Goal: Task Accomplishment & Management: Manage account settings

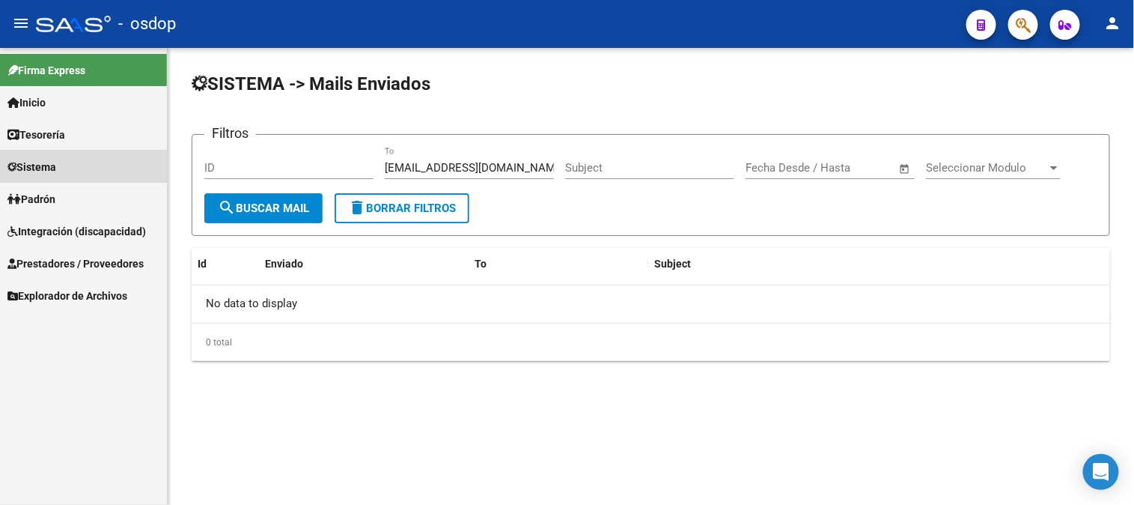
click at [30, 170] on span "Sistema" at bounding box center [31, 167] width 49 height 16
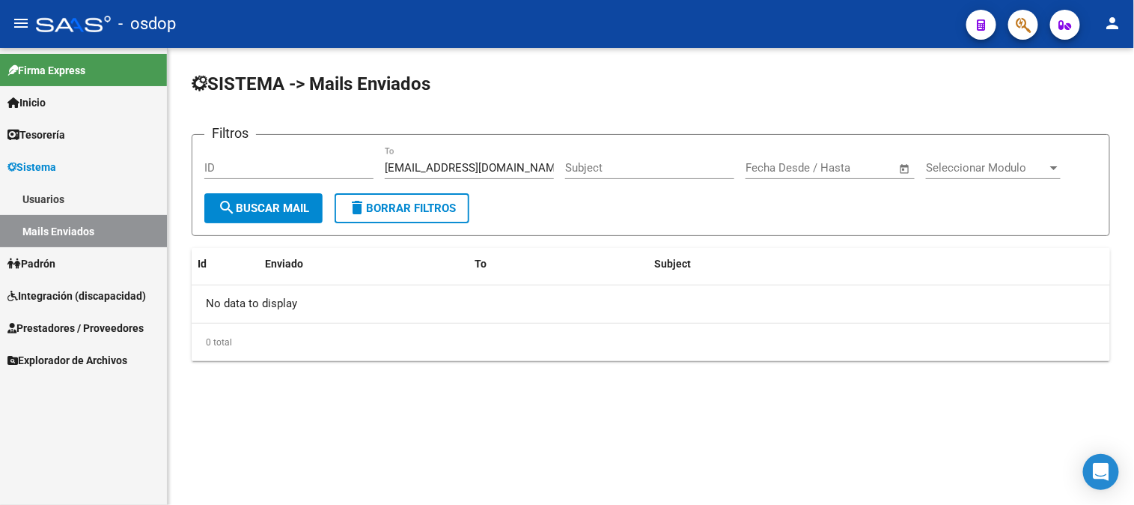
click at [55, 235] on link "Mails Enviados" at bounding box center [83, 231] width 167 height 32
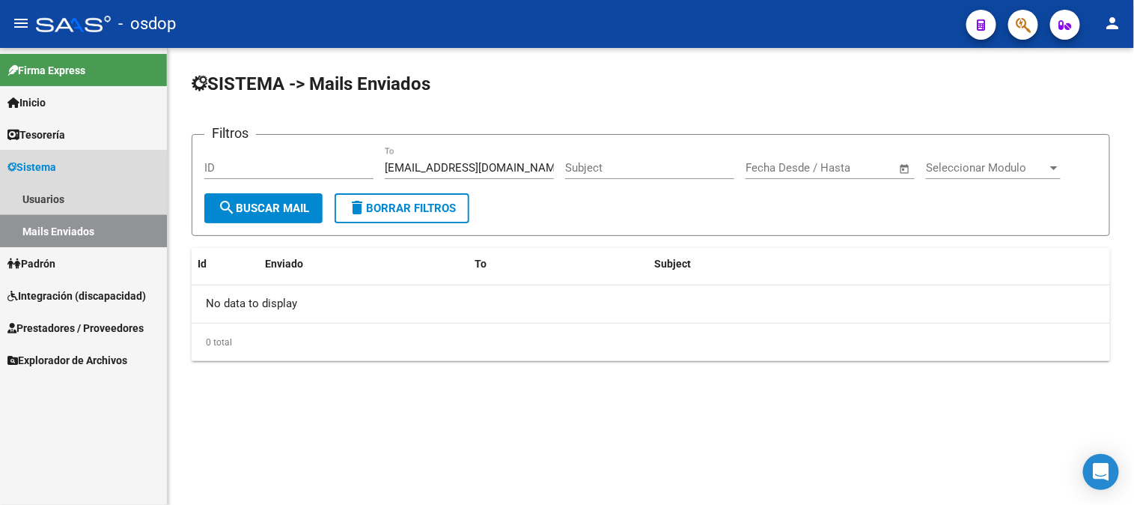
click at [67, 233] on link "Mails Enviados" at bounding box center [83, 231] width 167 height 32
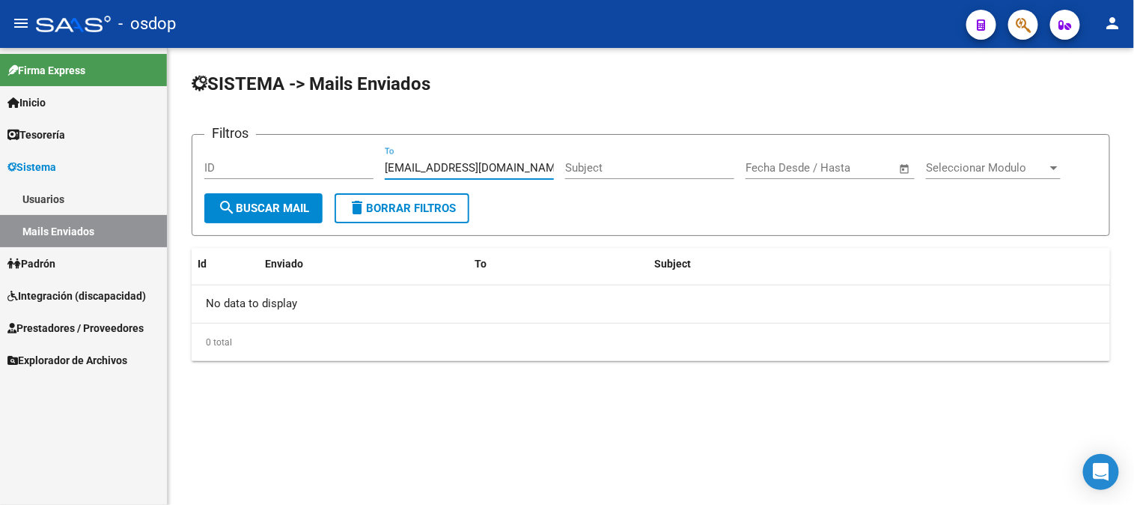
drag, startPoint x: 514, startPoint y: 165, endPoint x: 365, endPoint y: 156, distance: 149.3
click at [365, 156] on div "Filtros ID [EMAIL_ADDRESS][DOMAIN_NAME] To Subject Fecha inicio – Fecha fin Fec…" at bounding box center [650, 170] width 893 height 46
paste input "Melinabearzotti"
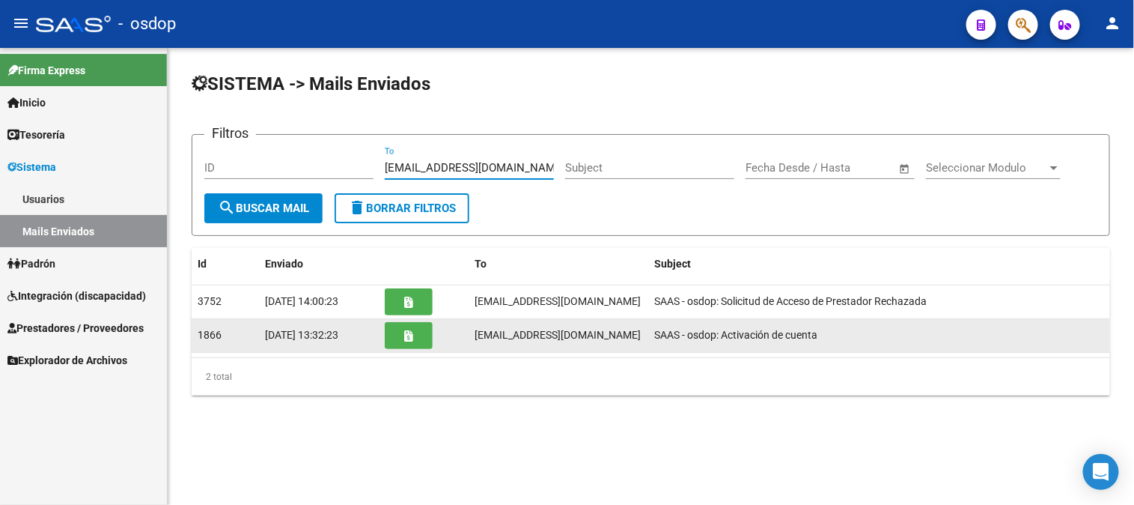
type input "[EMAIL_ADDRESS][DOMAIN_NAME]"
click at [414, 340] on button "button" at bounding box center [409, 335] width 48 height 27
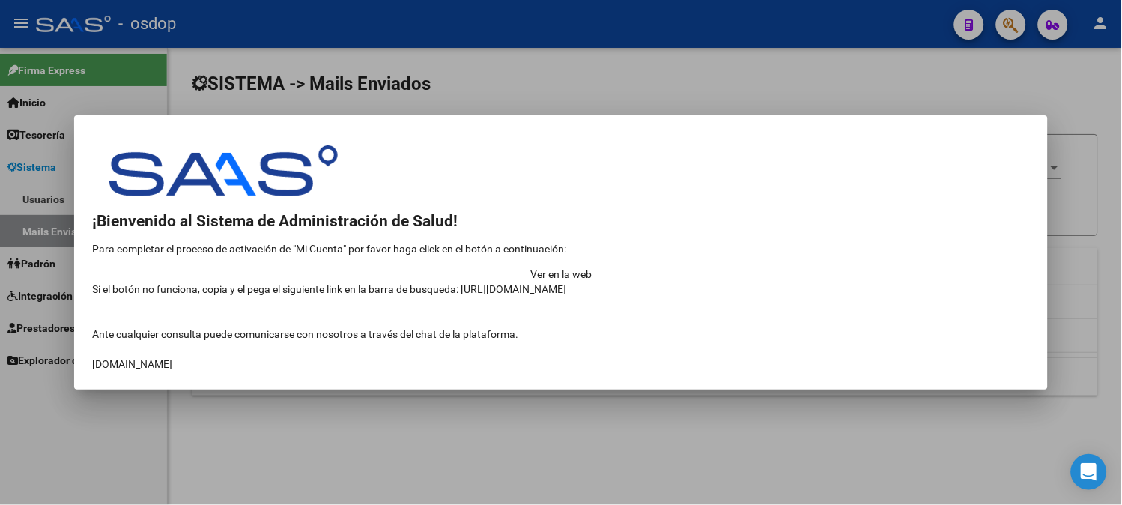
click at [542, 80] on div at bounding box center [561, 252] width 1122 height 505
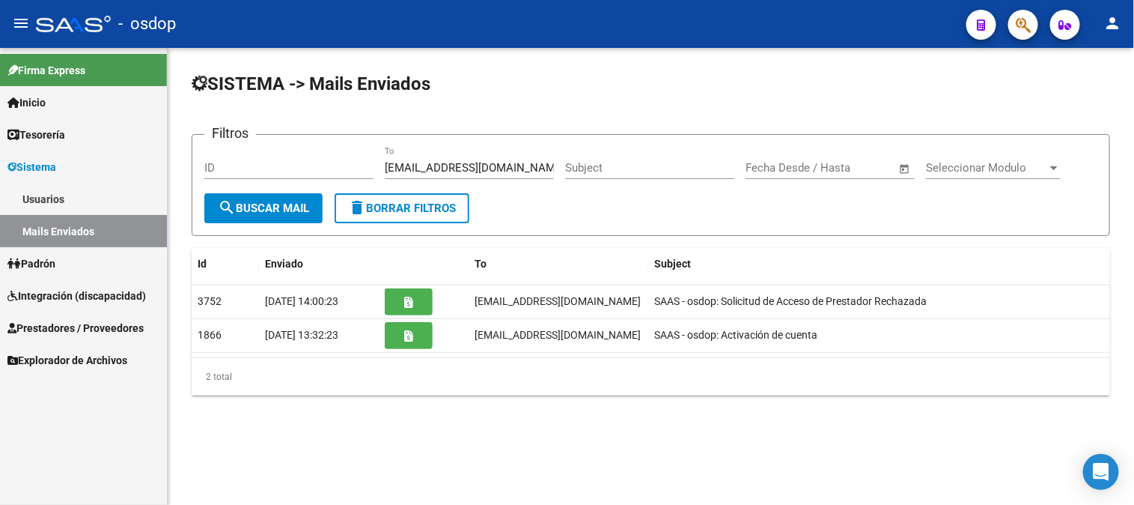
click at [56, 167] on span "Sistema" at bounding box center [31, 167] width 49 height 16
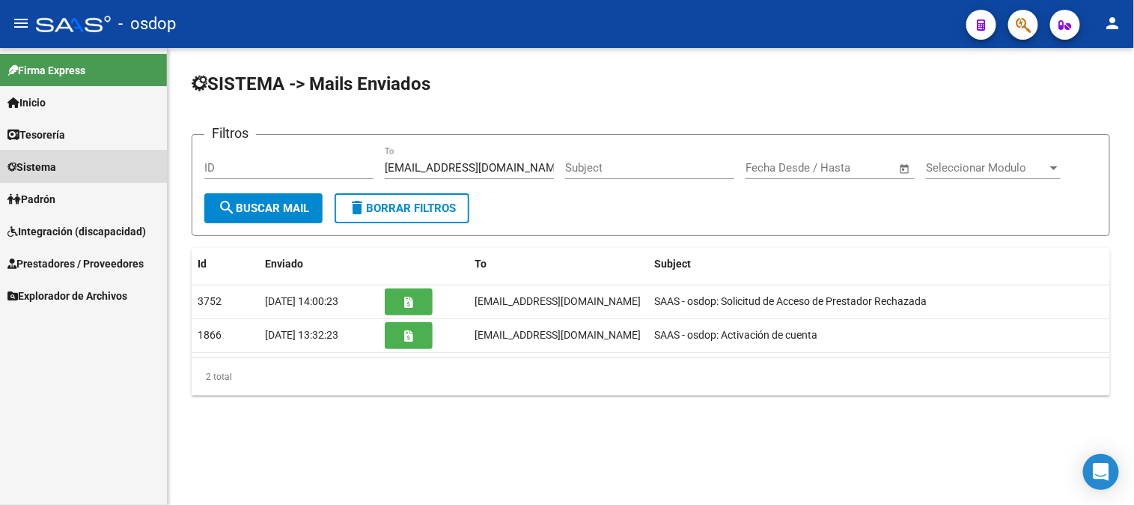
click at [53, 172] on span "Sistema" at bounding box center [31, 167] width 49 height 16
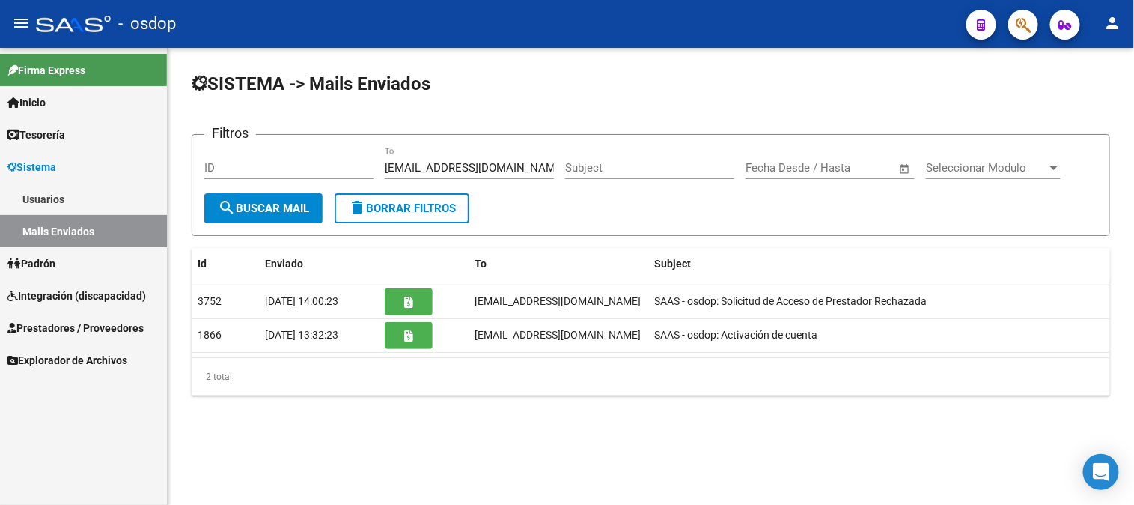
click at [64, 197] on link "Usuarios" at bounding box center [83, 199] width 167 height 32
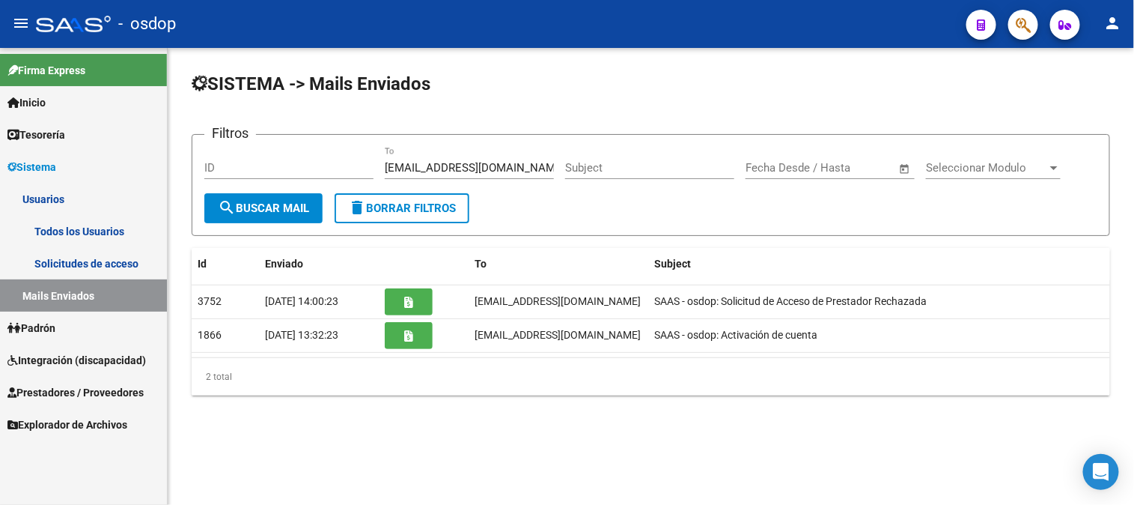
click at [80, 227] on link "Todos los Usuarios" at bounding box center [83, 231] width 167 height 32
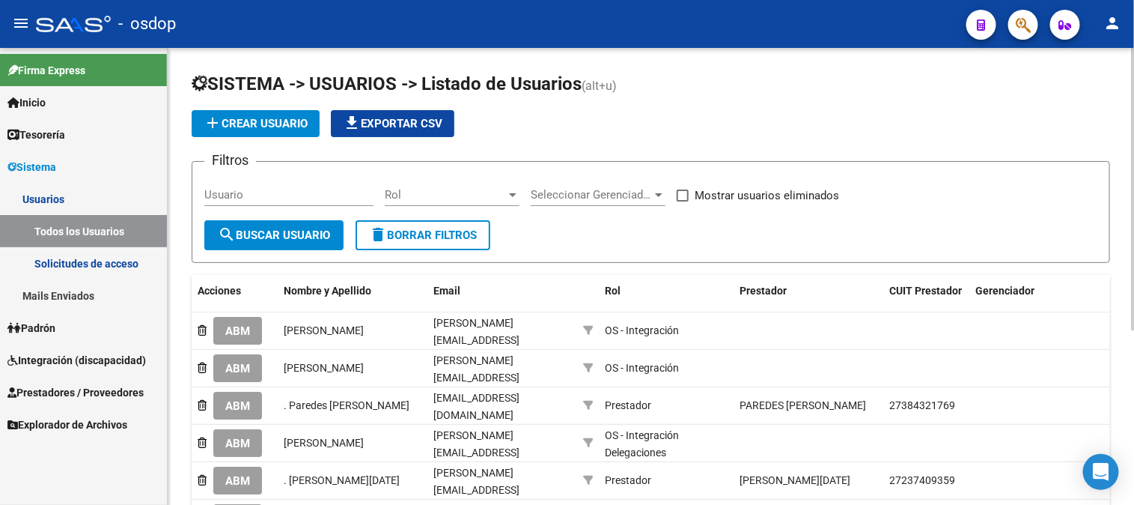
click at [206, 192] on input "Usuario" at bounding box center [288, 194] width 169 height 13
paste input "27273348102"
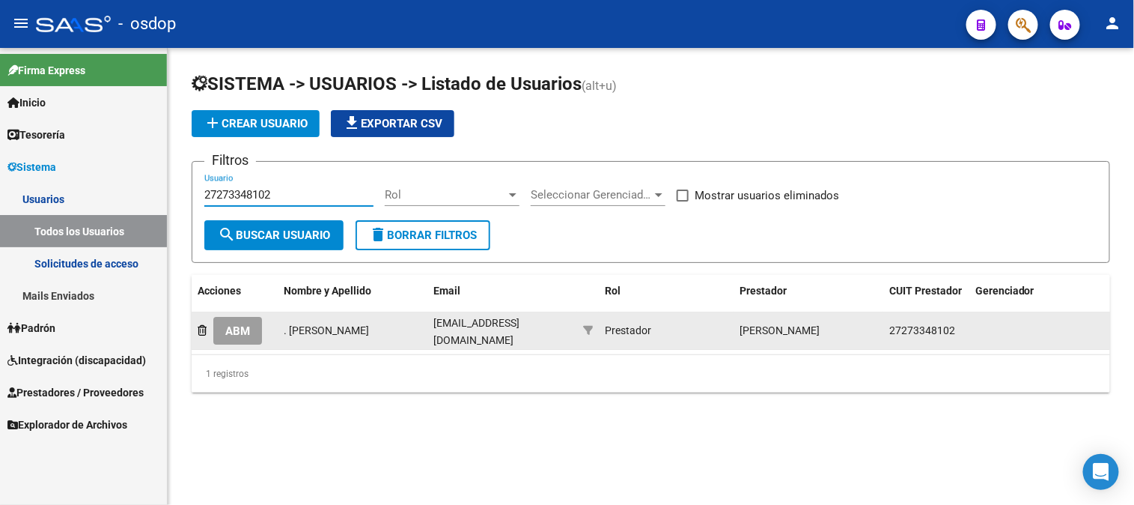
type input "27273348102"
click at [241, 335] on span "ABM" at bounding box center [237, 330] width 25 height 13
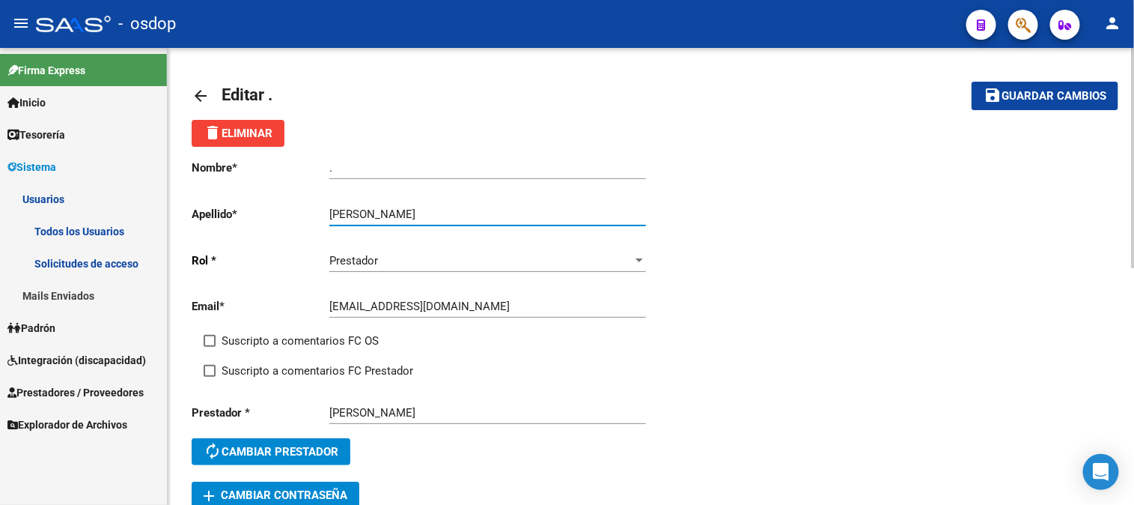
drag, startPoint x: 394, startPoint y: 211, endPoint x: 502, endPoint y: 212, distance: 108.6
click at [502, 211] on input "[PERSON_NAME]" at bounding box center [487, 213] width 317 height 13
type input "[PERSON_NAME]"
drag, startPoint x: 362, startPoint y: 162, endPoint x: 277, endPoint y: 157, distance: 85.5
click at [265, 162] on app-form-text-field "Nombre * . Ingresar nombre" at bounding box center [419, 167] width 455 height 13
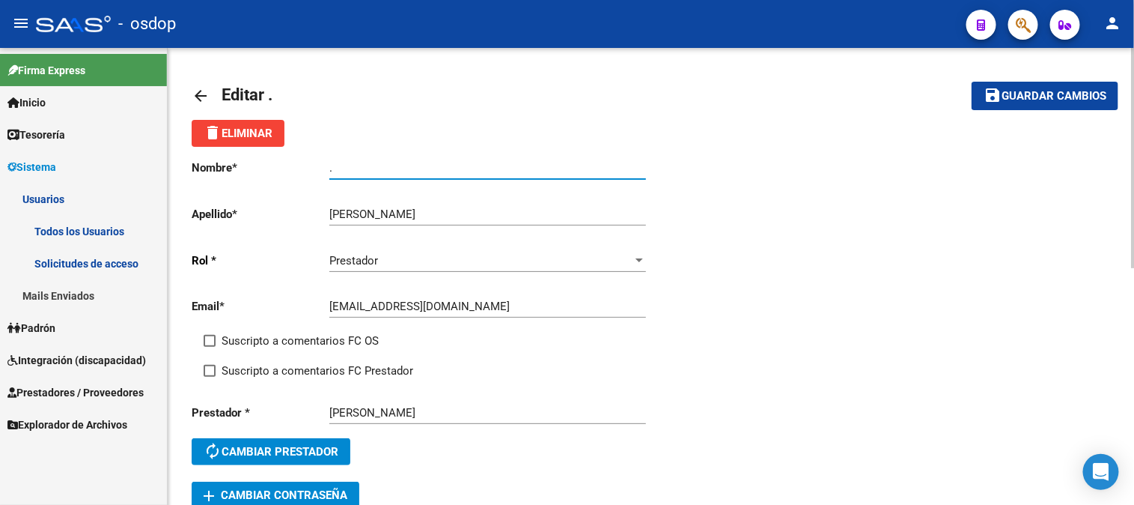
paste input "[PERSON_NAME]"
type input "[PERSON_NAME]"
click at [513, 307] on input "[EMAIL_ADDRESS][DOMAIN_NAME]" at bounding box center [487, 306] width 317 height 13
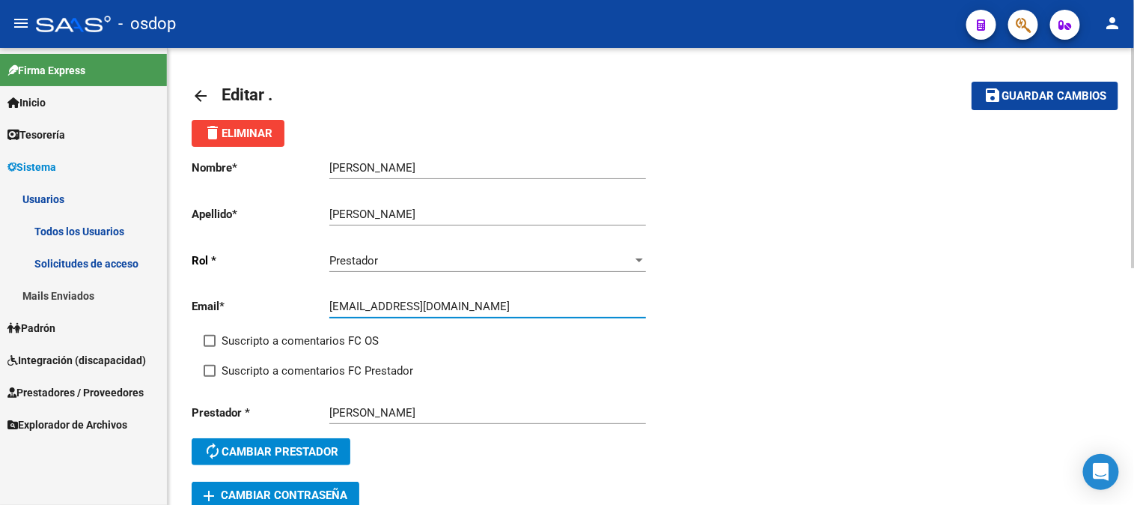
paste input "[EMAIL_ADDRESS][DOMAIN_NAME]"
drag, startPoint x: 490, startPoint y: 307, endPoint x: 671, endPoint y: 307, distance: 181.2
click at [671, 307] on div "Nombre * [PERSON_NAME] nombre Apellido * [PERSON_NAME] Ingresar apellido [PERSO…" at bounding box center [651, 328] width 919 height 362
type input "[EMAIL_ADDRESS][DOMAIN_NAME]"
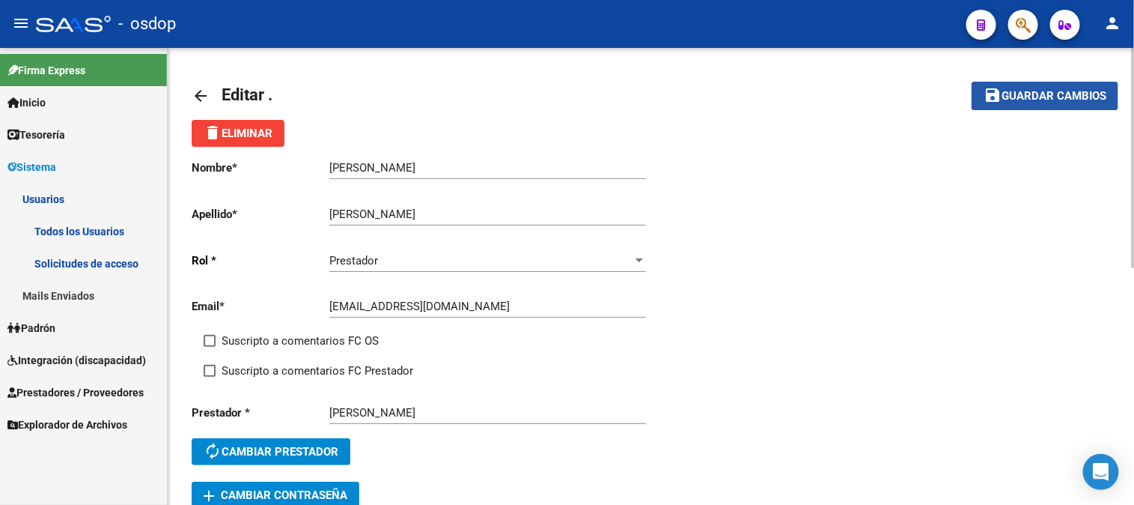
drag, startPoint x: 1045, startPoint y: 95, endPoint x: 1034, endPoint y: 95, distance: 10.5
click at [1043, 95] on span "Guardar cambios" at bounding box center [1054, 96] width 105 height 13
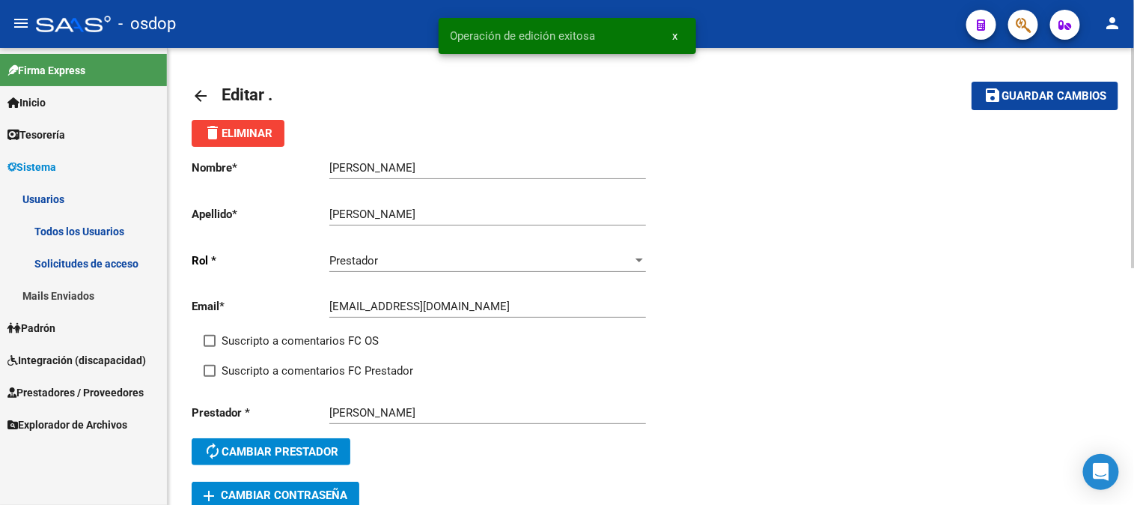
click at [204, 94] on mat-icon "arrow_back" at bounding box center [201, 96] width 18 height 18
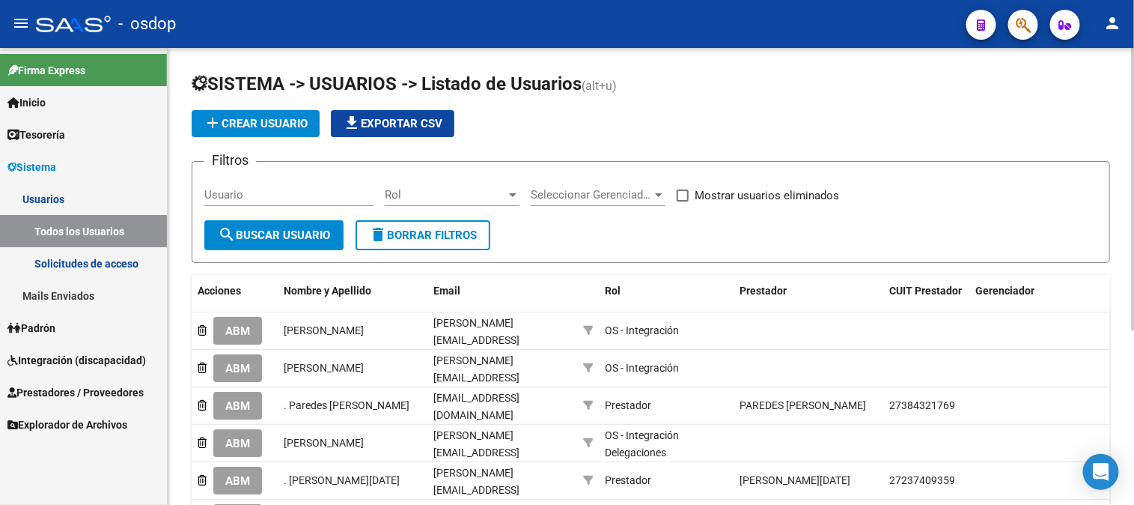
click at [93, 264] on link "Solicitudes de acceso" at bounding box center [83, 263] width 167 height 32
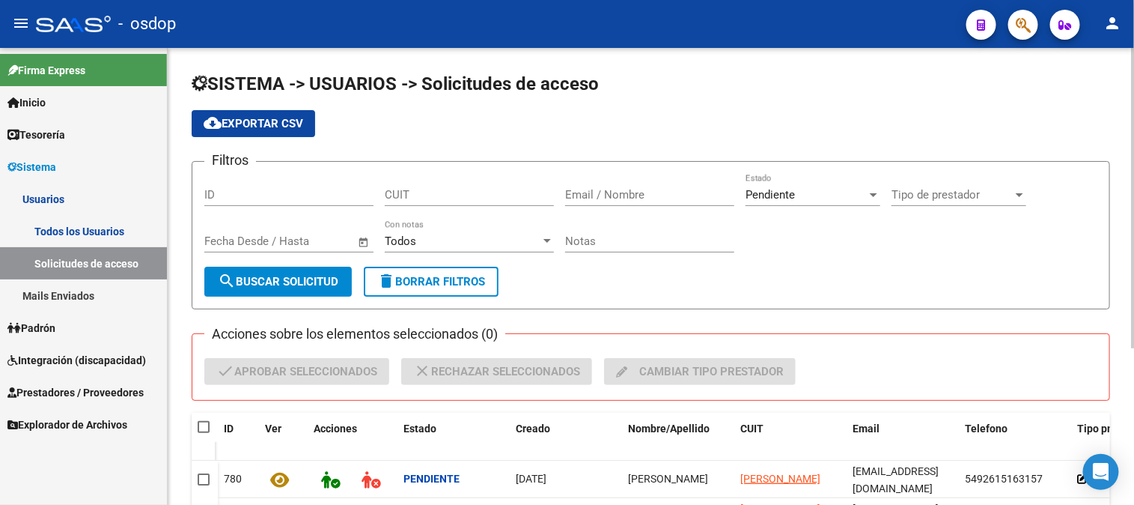
click at [386, 195] on input "CUIT" at bounding box center [469, 194] width 169 height 13
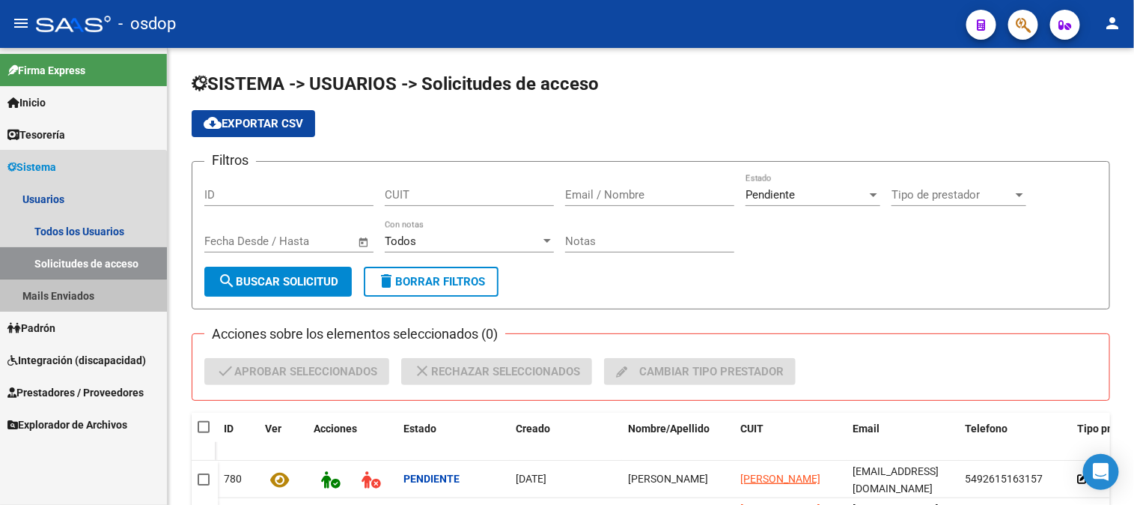
drag, startPoint x: 64, startPoint y: 297, endPoint x: 115, endPoint y: 288, distance: 51.7
click at [65, 297] on link "Mails Enviados" at bounding box center [83, 295] width 167 height 32
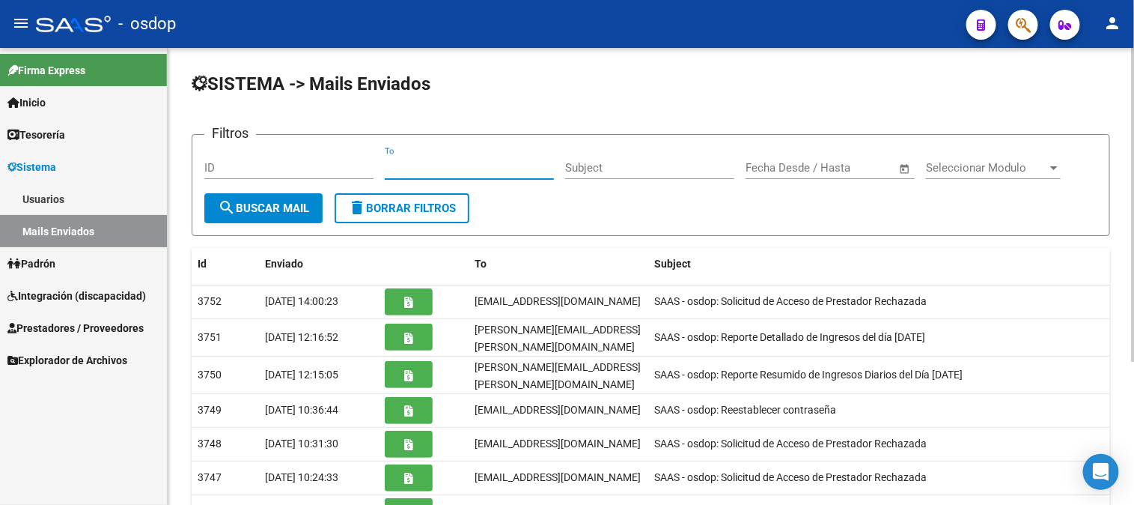
click at [385, 162] on input "To" at bounding box center [469, 167] width 169 height 13
paste input "[EMAIL_ADDRESS][DOMAIN_NAME]"
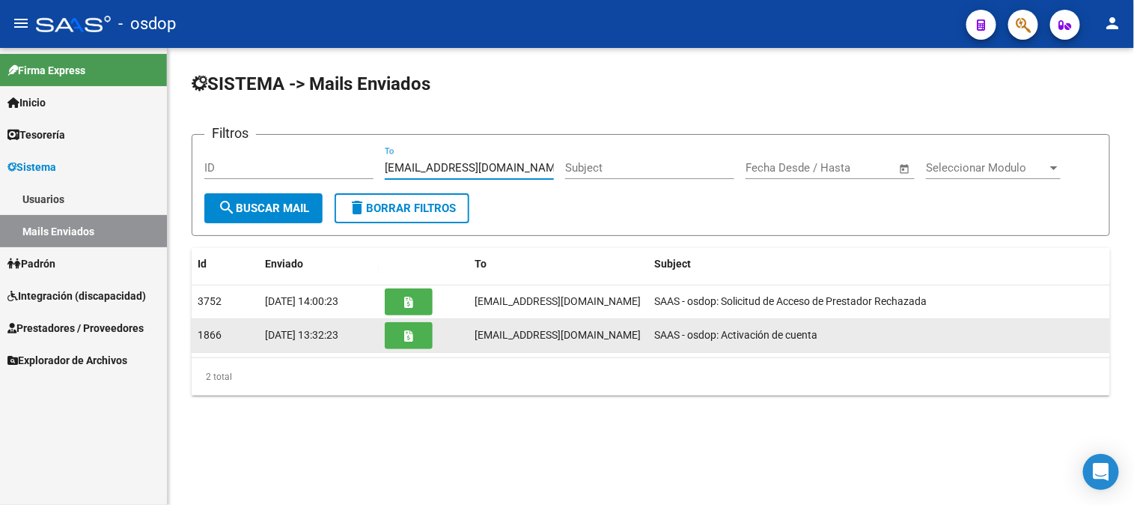
type input "[EMAIL_ADDRESS][DOMAIN_NAME]"
click at [405, 340] on icon "button" at bounding box center [409, 335] width 8 height 11
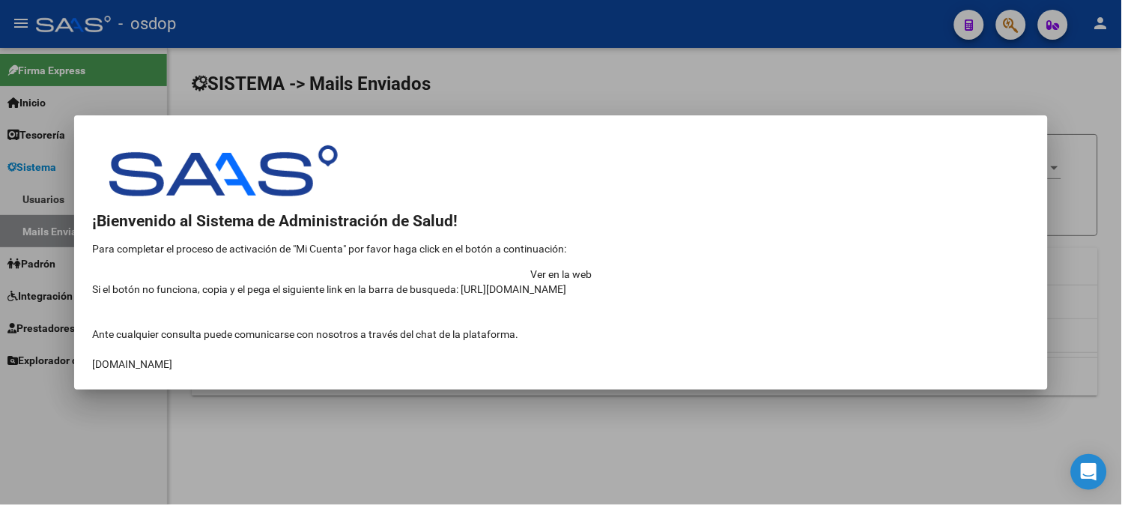
click at [891, 267] on td "Ver en la web" at bounding box center [561, 274] width 938 height 15
